Goal: Information Seeking & Learning: Learn about a topic

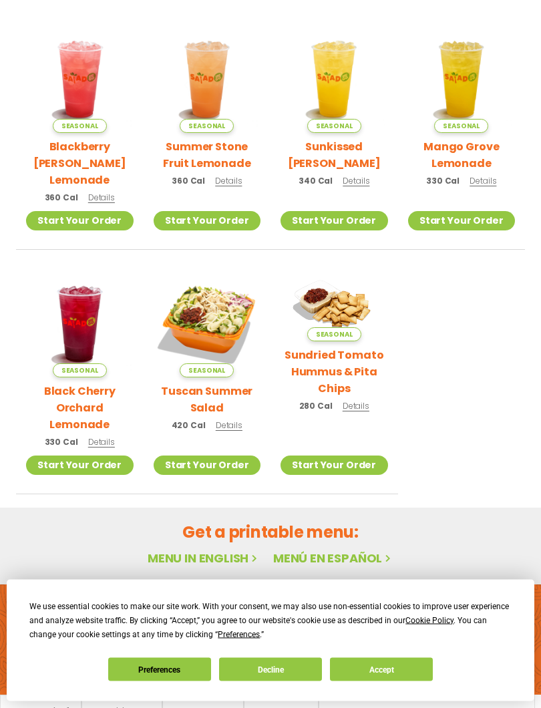
scroll to position [316, 0]
click at [217, 307] on img at bounding box center [208, 324] width 108 height 108
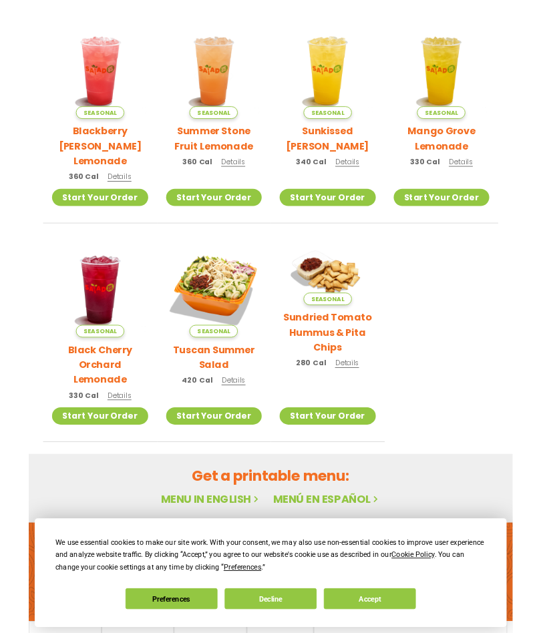
scroll to position [429, 0]
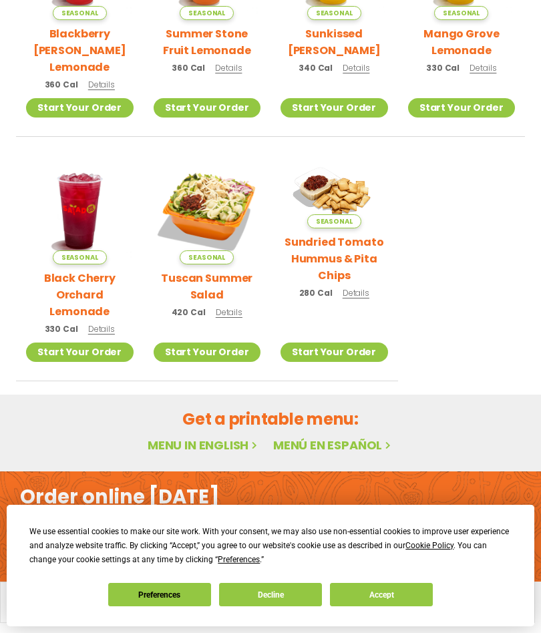
click at [200, 437] on link "Menu in English" at bounding box center [204, 445] width 112 height 17
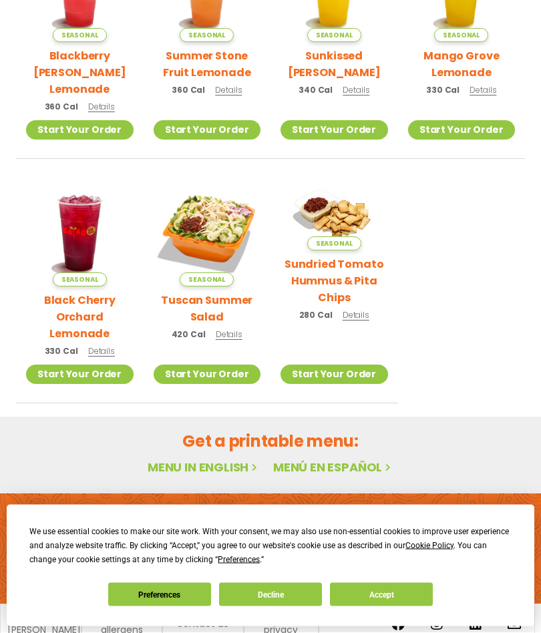
scroll to position [429, 0]
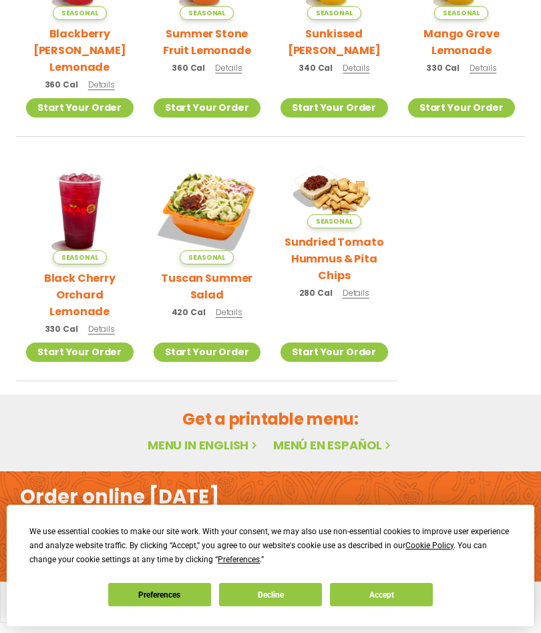
click at [273, 597] on button "Decline" at bounding box center [270, 594] width 103 height 23
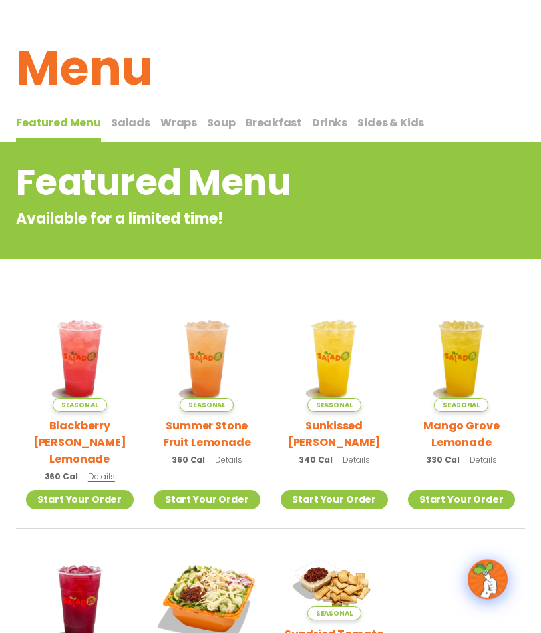
scroll to position [0, 0]
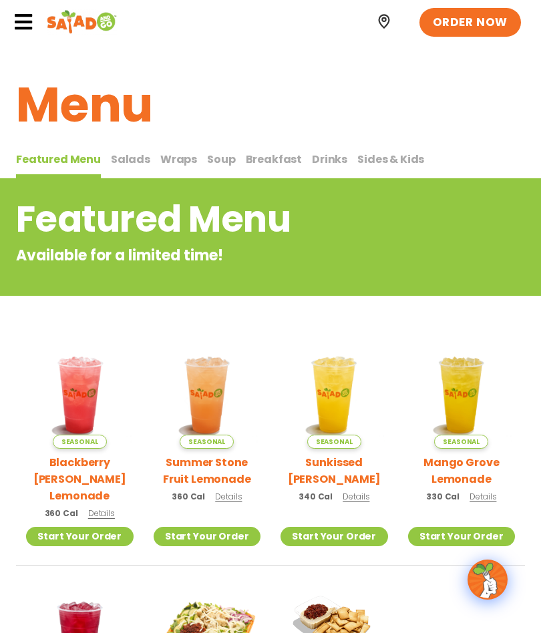
click at [123, 156] on span "Salads" at bounding box center [130, 159] width 39 height 15
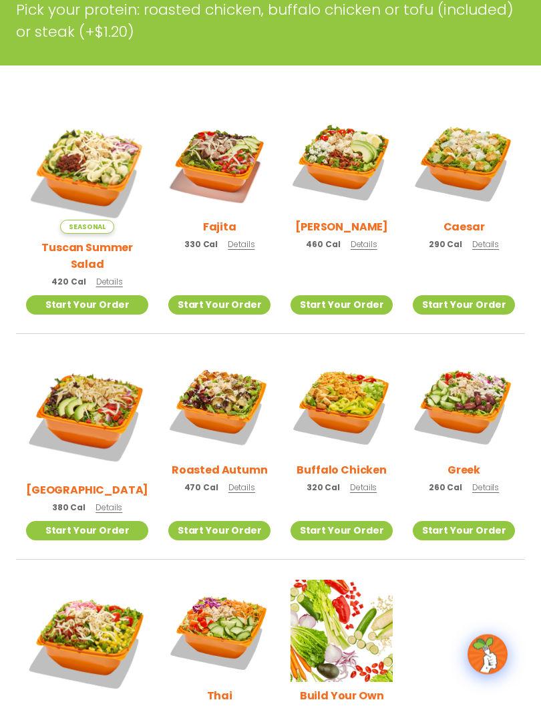
scroll to position [297, 0]
click at [208, 402] on img at bounding box center [219, 405] width 102 height 102
click at [84, 400] on img at bounding box center [87, 415] width 122 height 122
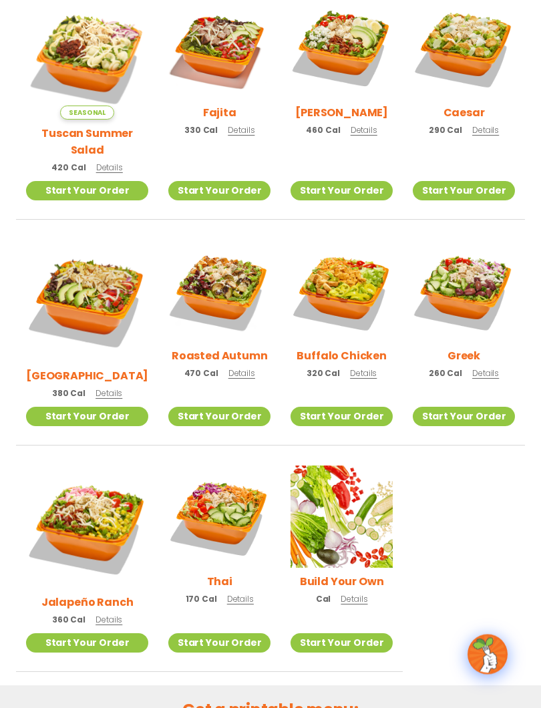
scroll to position [411, 0]
click at [214, 482] on img at bounding box center [219, 517] width 102 height 102
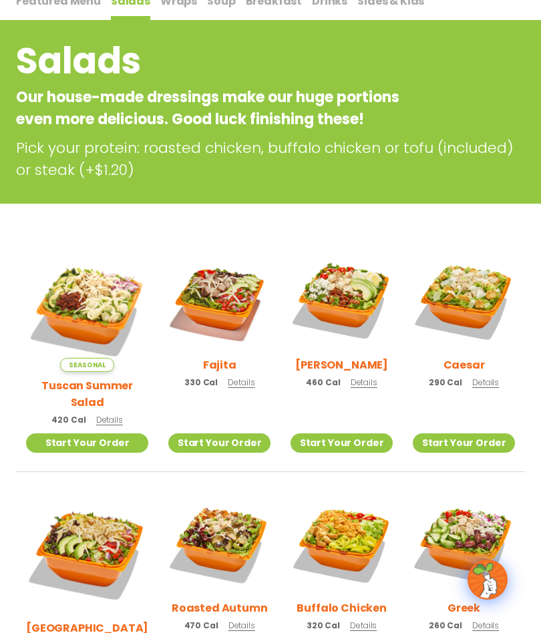
scroll to position [158, 0]
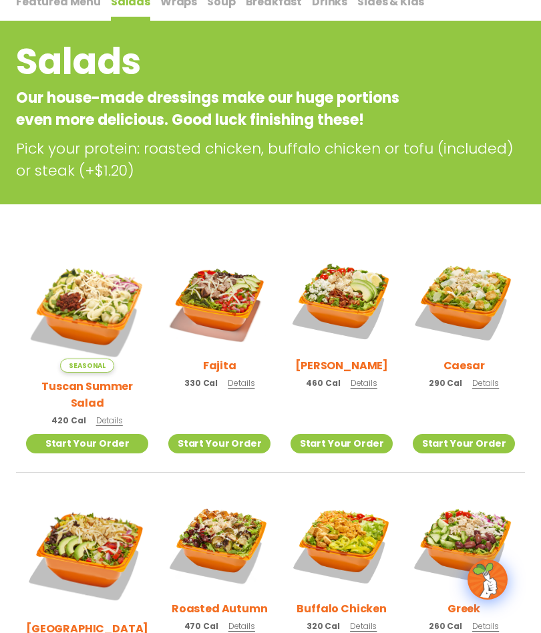
click at [338, 299] on img at bounding box center [342, 301] width 102 height 102
click at [339, 306] on img at bounding box center [342, 301] width 102 height 102
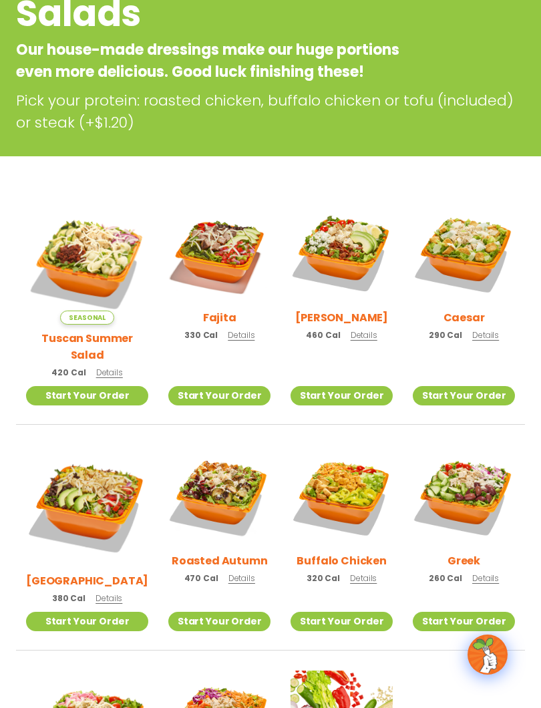
scroll to position [207, 0]
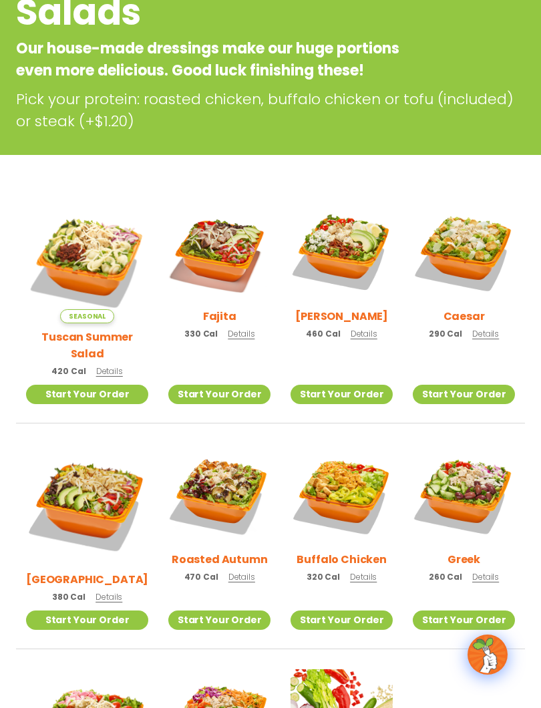
click at [100, 481] on img at bounding box center [87, 505] width 122 height 122
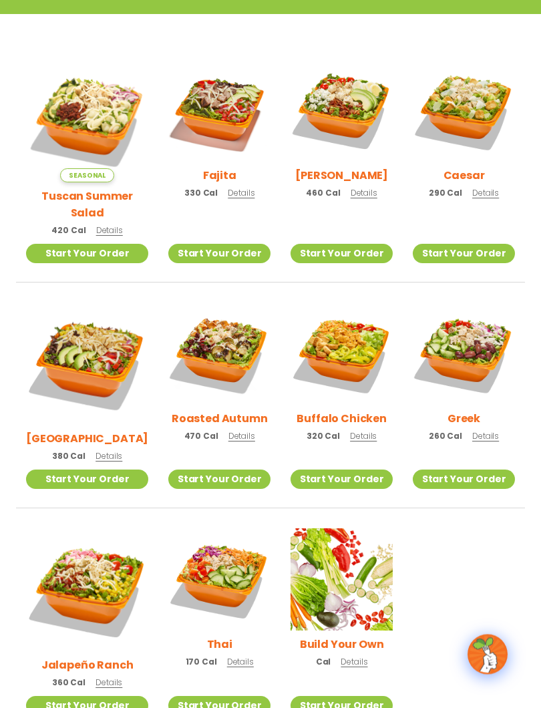
scroll to position [348, 0]
click at [338, 341] on img at bounding box center [342, 354] width 102 height 102
click at [220, 345] on img at bounding box center [219, 354] width 102 height 102
click at [222, 341] on img at bounding box center [219, 354] width 102 height 102
click at [476, 117] on img at bounding box center [464, 110] width 102 height 102
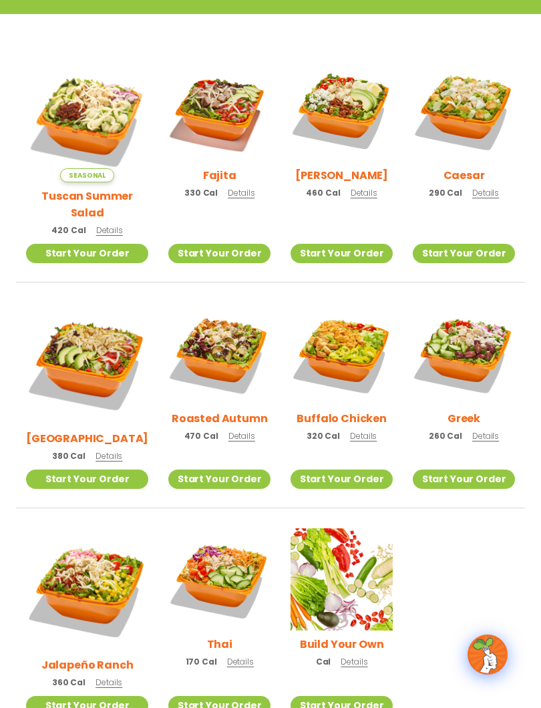
click at [356, 114] on img at bounding box center [342, 110] width 102 height 102
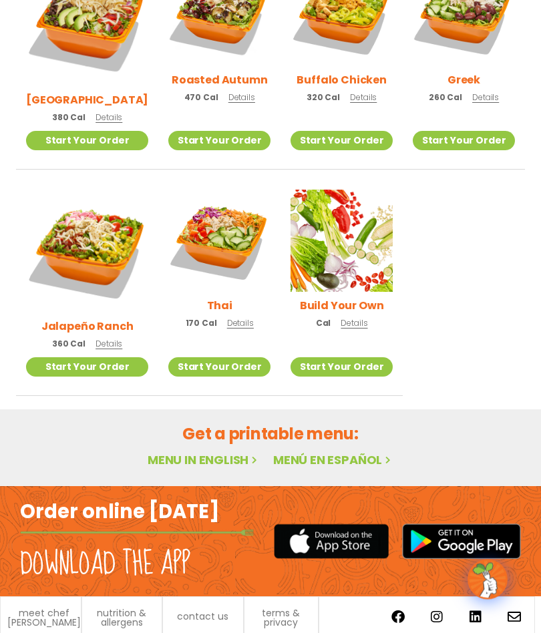
scroll to position [689, 0]
